Goal: Find contact information: Find contact information

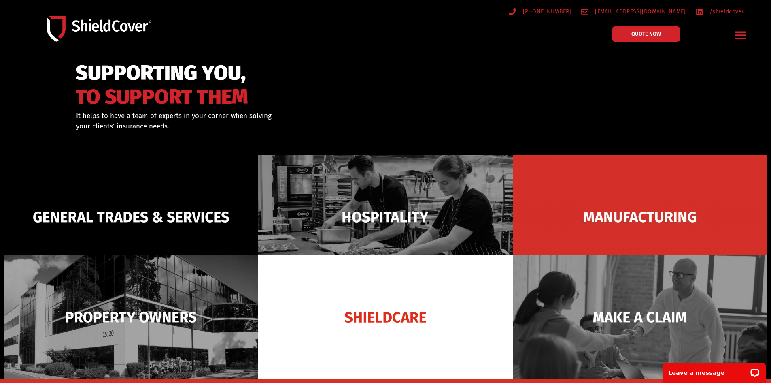
click at [740, 33] on icon "Menu Toggle" at bounding box center [740, 36] width 11 height 8
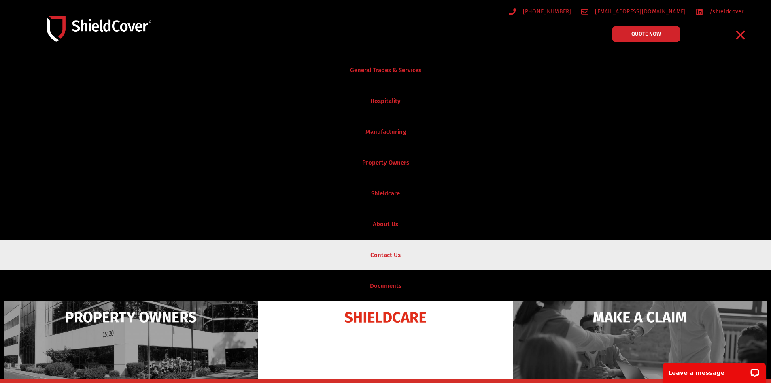
click at [392, 252] on link "Contact Us" at bounding box center [385, 254] width 771 height 31
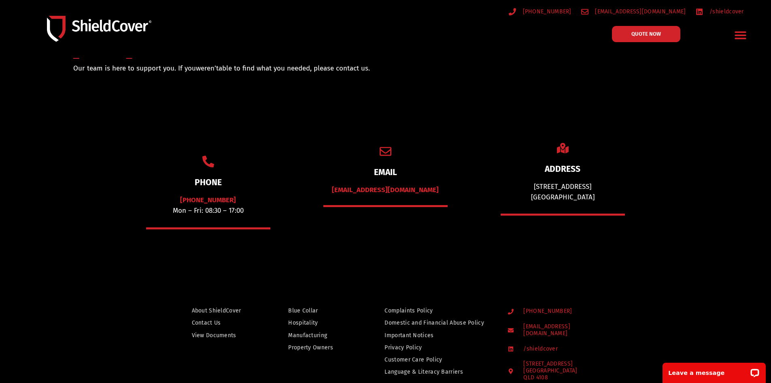
scroll to position [40, 0]
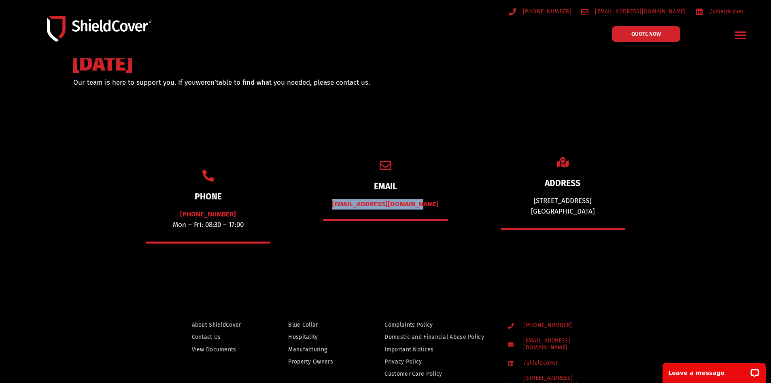
drag, startPoint x: 431, startPoint y: 203, endPoint x: 341, endPoint y: 201, distance: 89.9
click at [341, 201] on div "[EMAIL_ADDRESS][DOMAIN_NAME]" at bounding box center [385, 204] width 124 height 11
copy link "[EMAIL_ADDRESS][DOMAIN_NAME]"
